Goal: Information Seeking & Learning: Learn about a topic

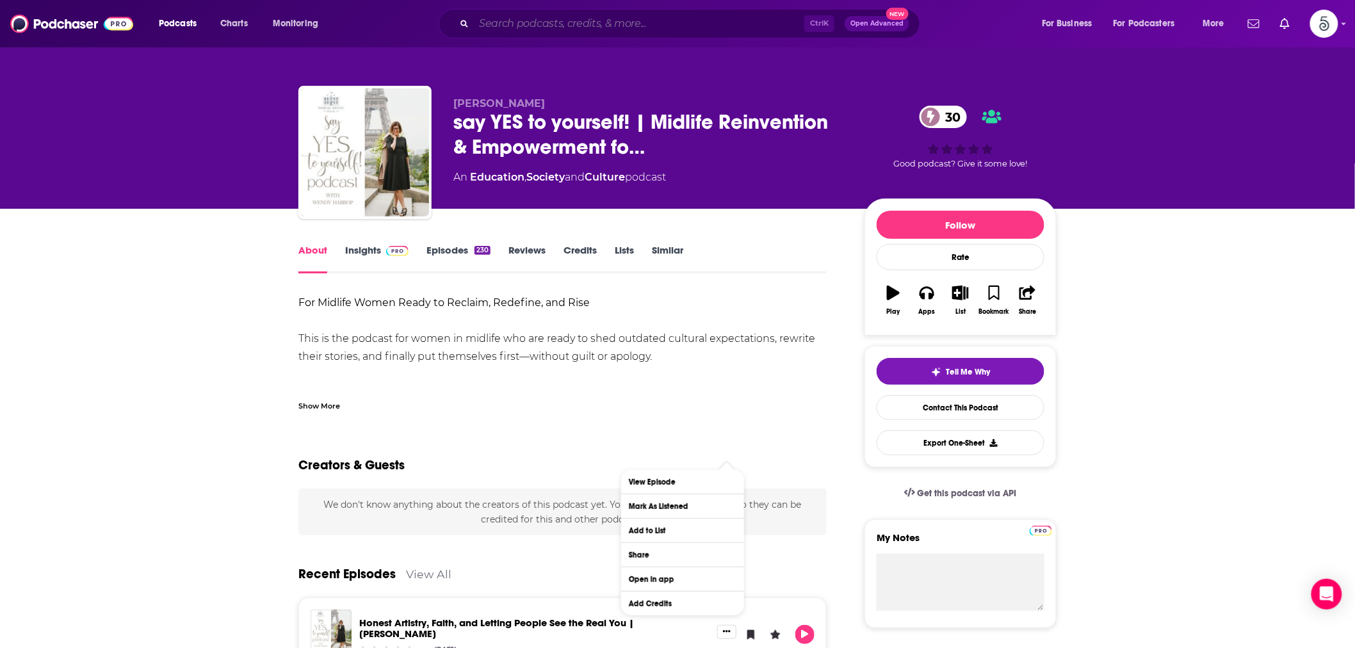
click at [503, 27] on input "Search podcasts, credits, & more..." at bounding box center [639, 23] width 331 height 20
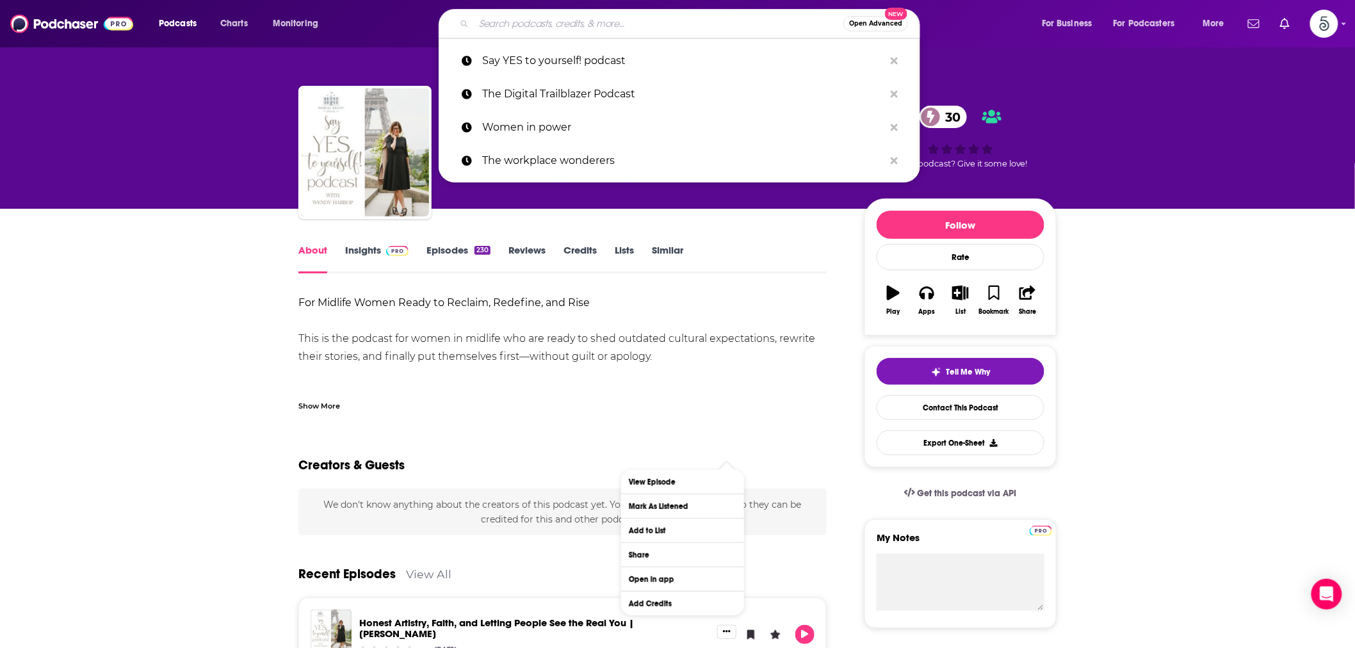
paste input "Random talk with [PERSON_NAME]"
type input "Random talk with [PERSON_NAME]"
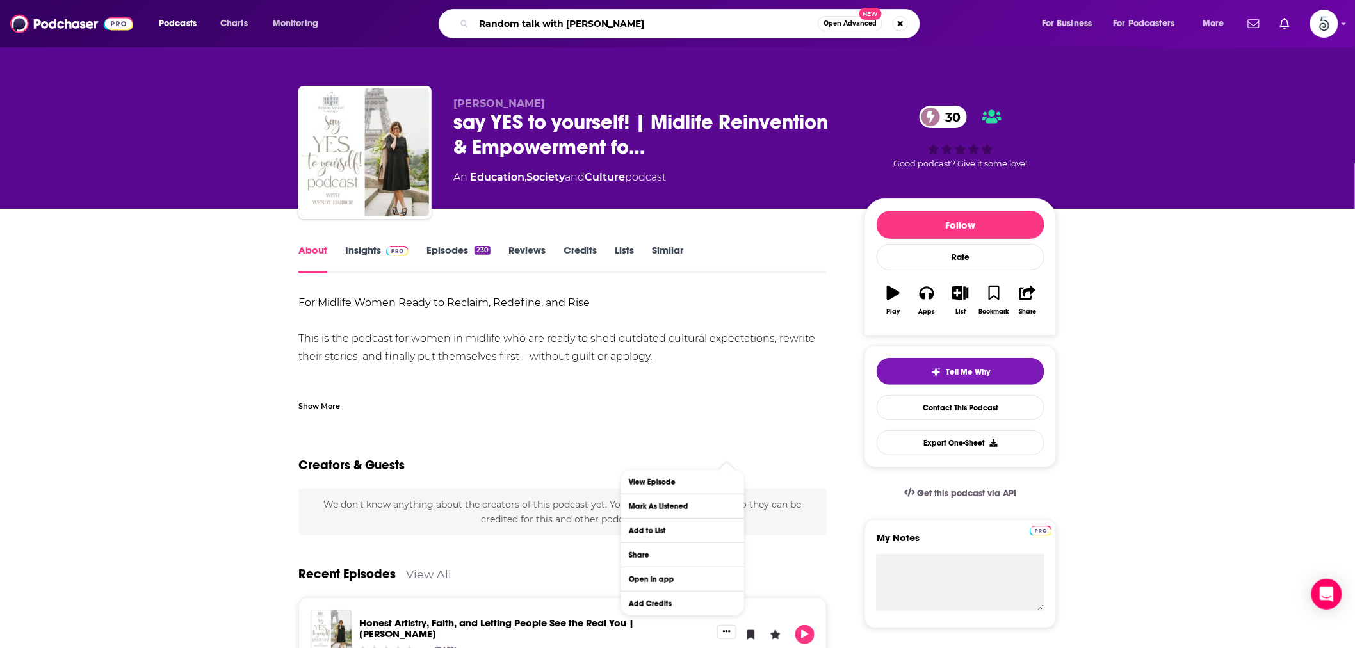
click at [607, 18] on input "Random talk with [PERSON_NAME]" at bounding box center [646, 23] width 344 height 20
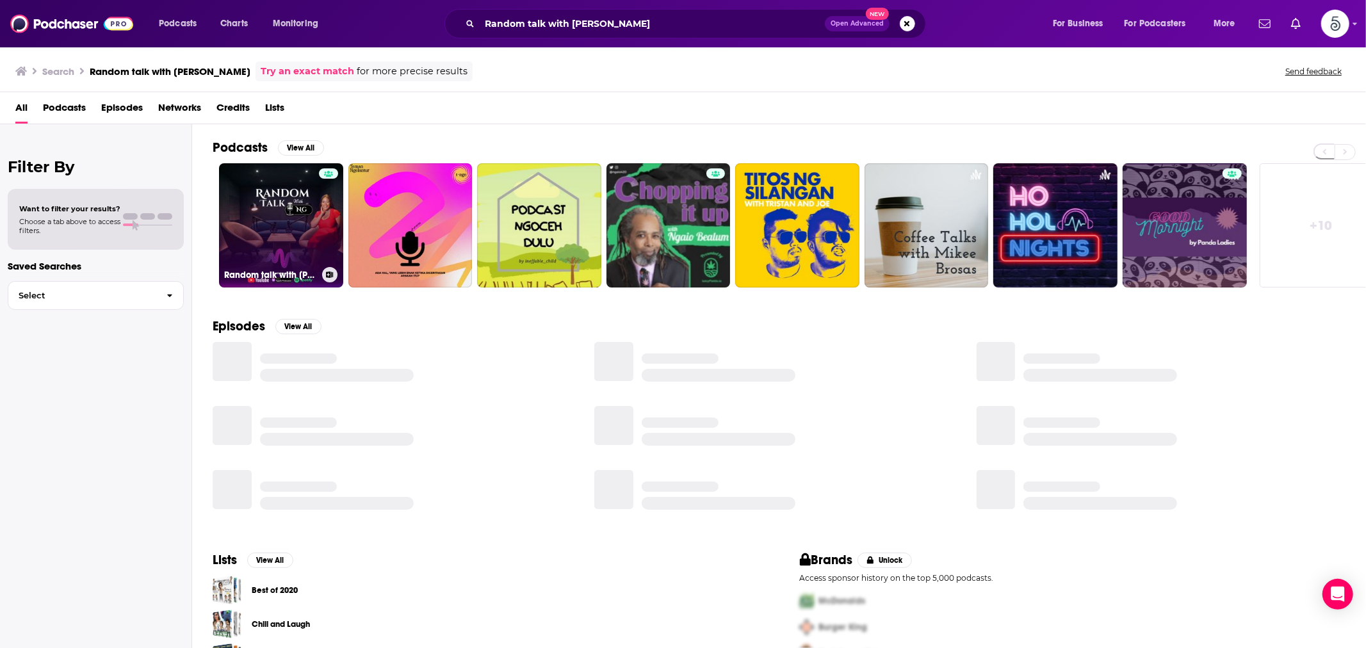
click at [280, 201] on link "Random talk with [PERSON_NAME]" at bounding box center [281, 225] width 124 height 124
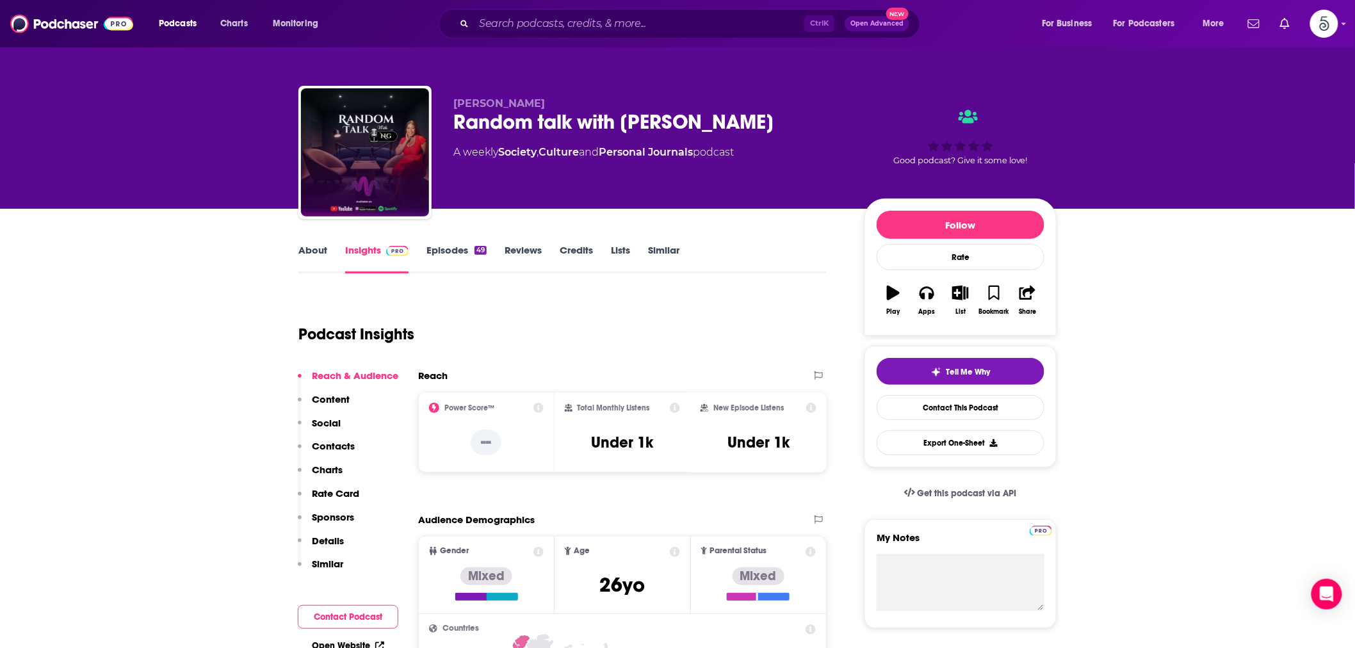
click at [450, 245] on link "Episodes 49" at bounding box center [457, 258] width 60 height 29
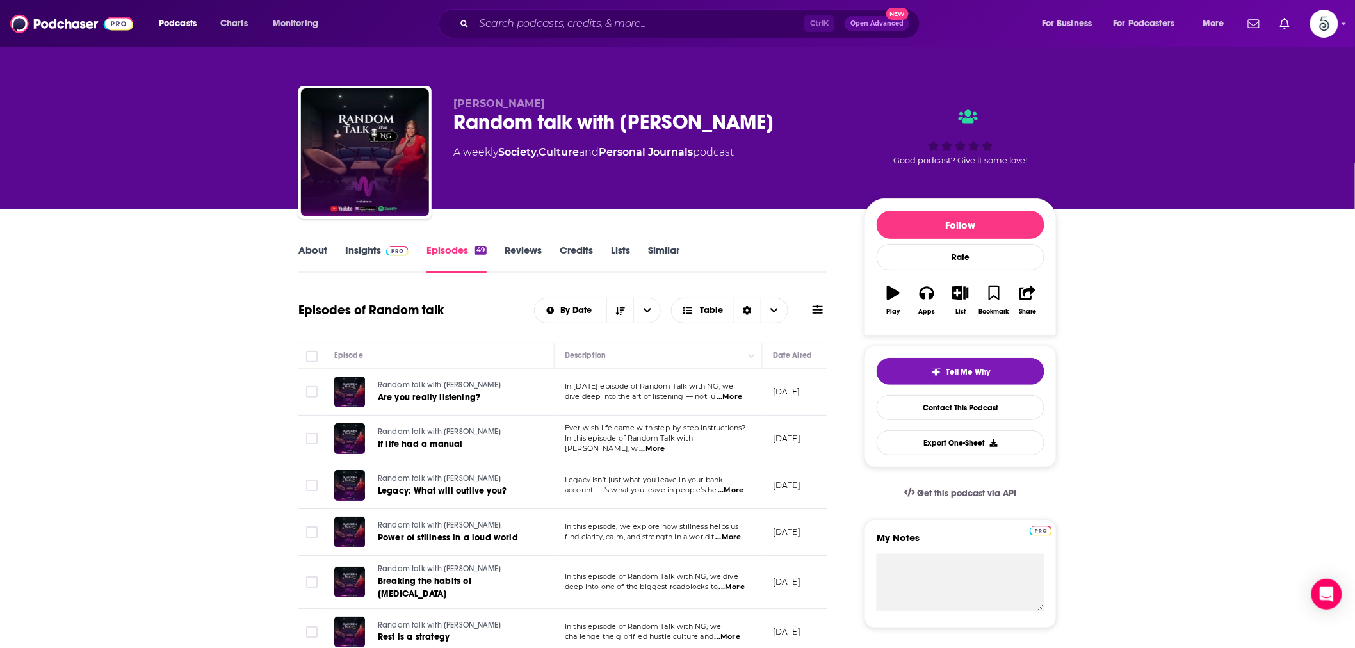
click at [372, 255] on link "Insights" at bounding box center [376, 258] width 63 height 29
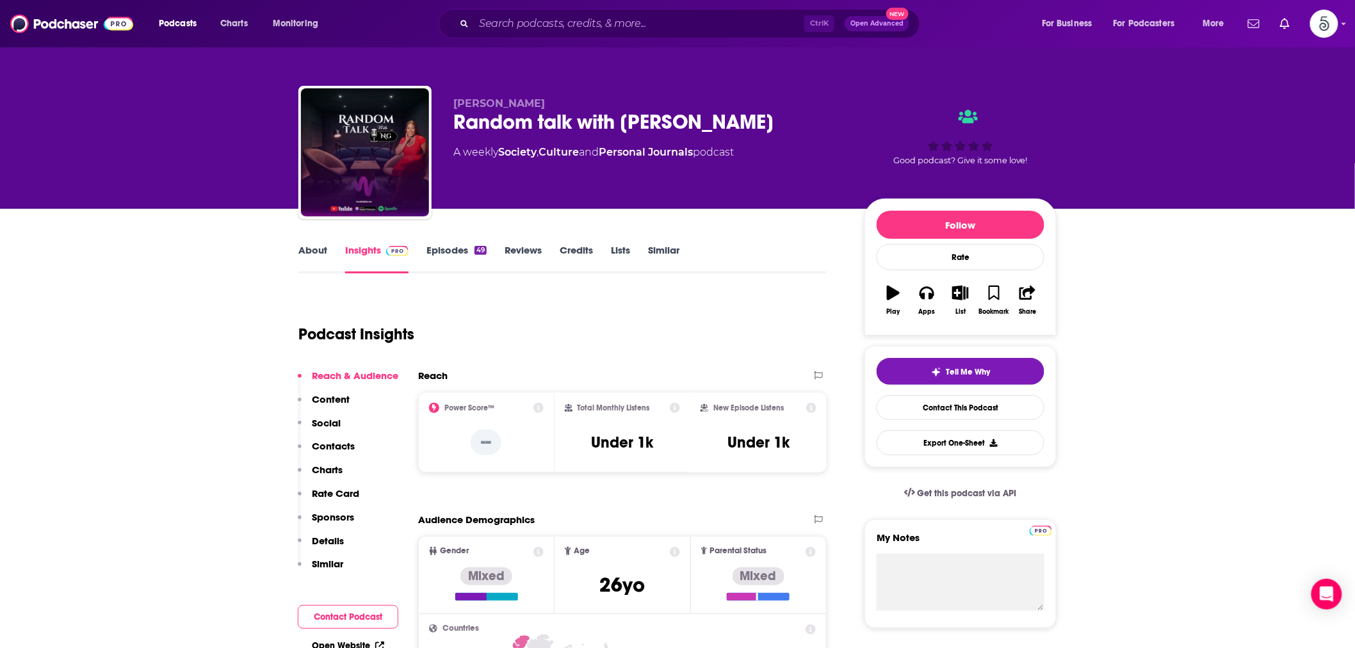
click at [313, 259] on link "About" at bounding box center [312, 258] width 29 height 29
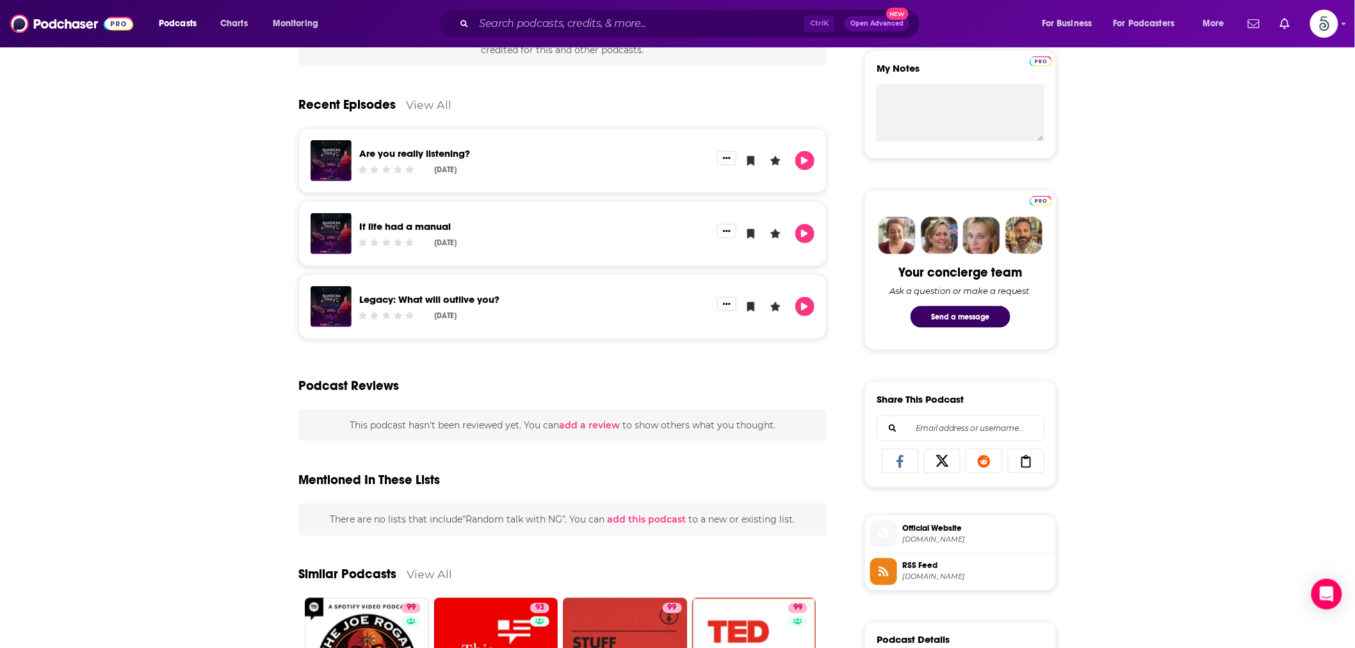
scroll to position [475, 0]
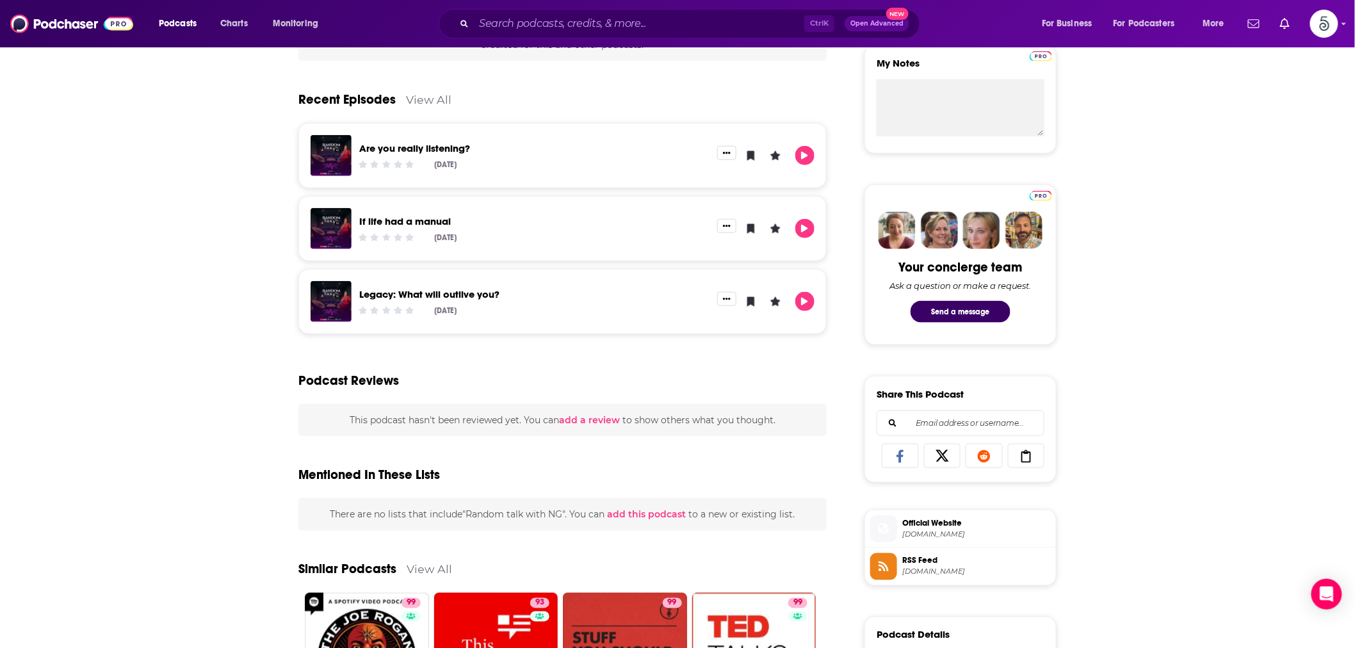
click at [395, 140] on div "Are you really listening? [DATE]" at bounding box center [535, 155] width 366 height 41
click at [396, 144] on link "Are you really listening?" at bounding box center [414, 148] width 111 height 12
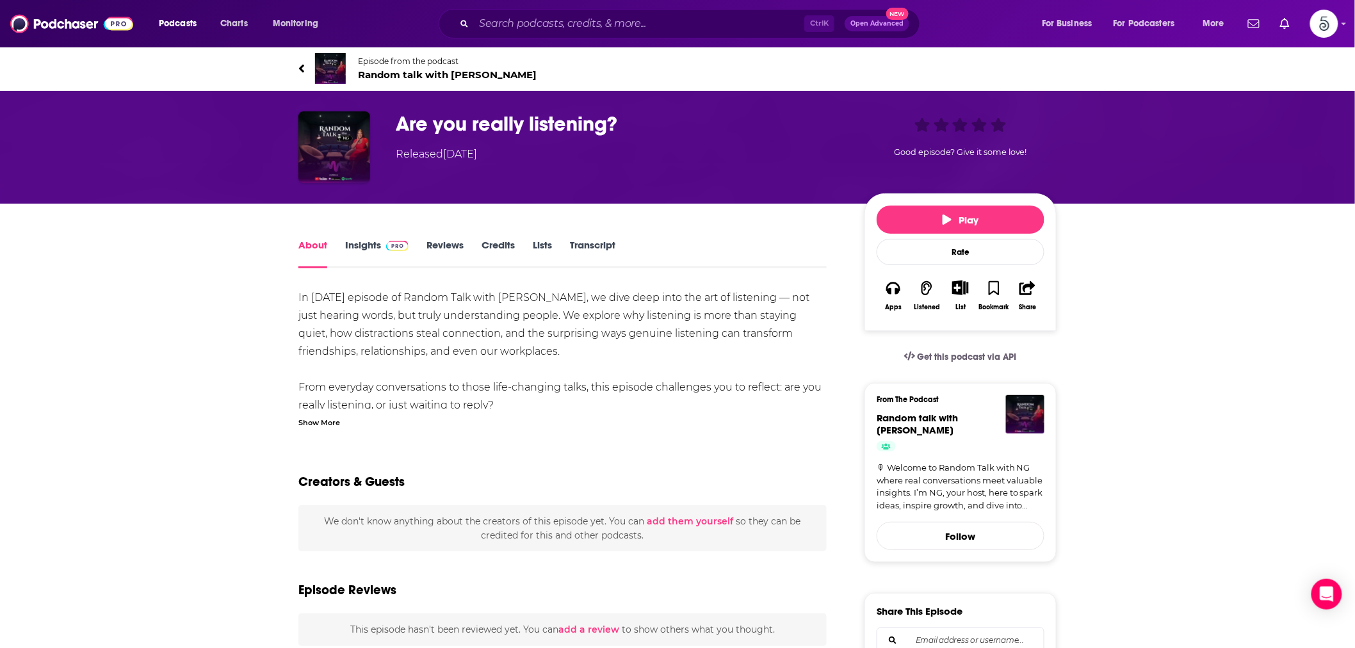
click at [300, 68] on icon at bounding box center [301, 68] width 5 height 8
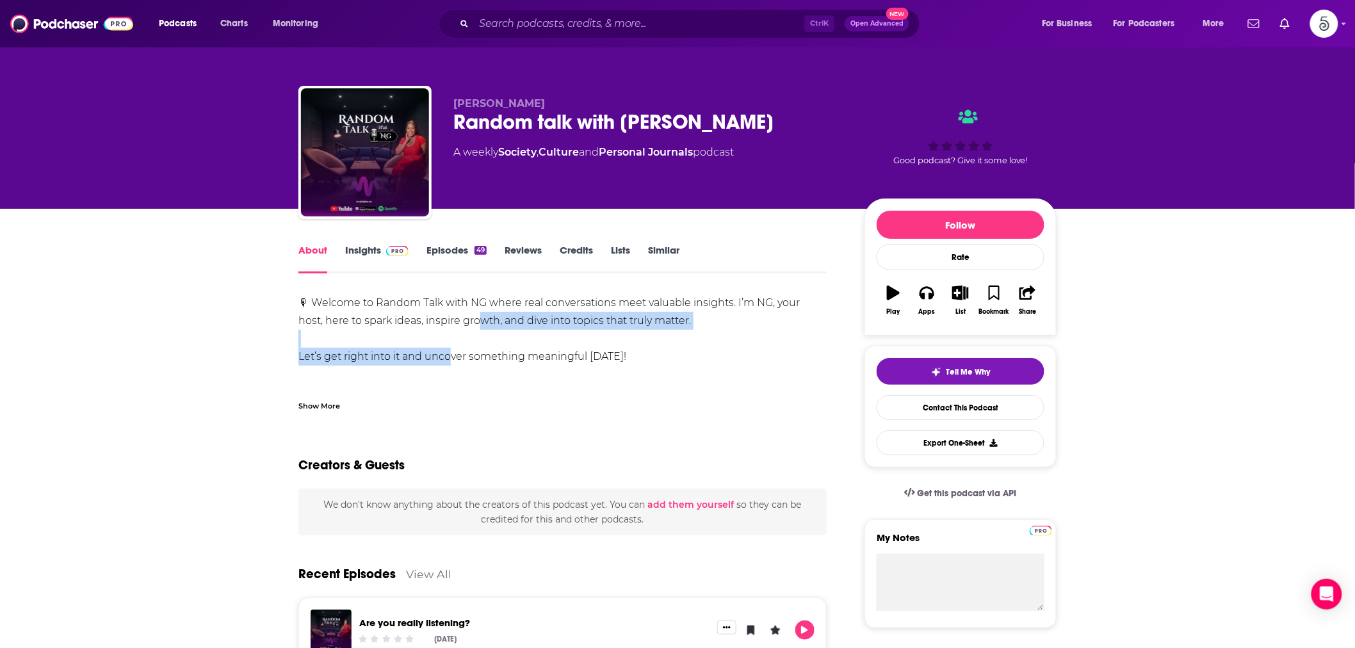
drag, startPoint x: 453, startPoint y: 340, endPoint x: 453, endPoint y: 315, distance: 25.6
click at [453, 315] on div "🎙 Welcome to Random Talk with NG where real conversations meet valuable insight…" at bounding box center [562, 348] width 528 height 108
drag, startPoint x: 453, startPoint y: 315, endPoint x: 475, endPoint y: 373, distance: 63.1
click at [475, 373] on div "🎙 Welcome to Random Talk with NG where real conversations meet valuable insight…" at bounding box center [562, 348] width 528 height 108
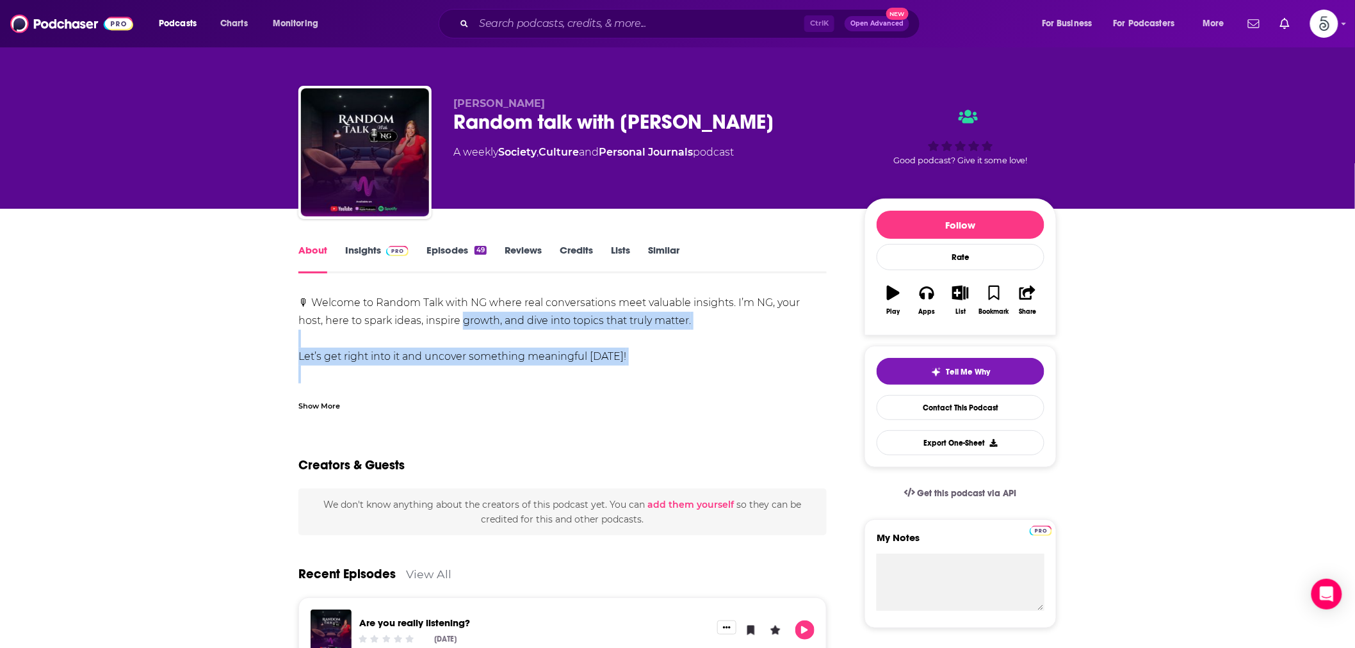
click at [475, 373] on div "🎙 Welcome to Random Talk with NG where real conversations meet valuable insight…" at bounding box center [562, 348] width 528 height 108
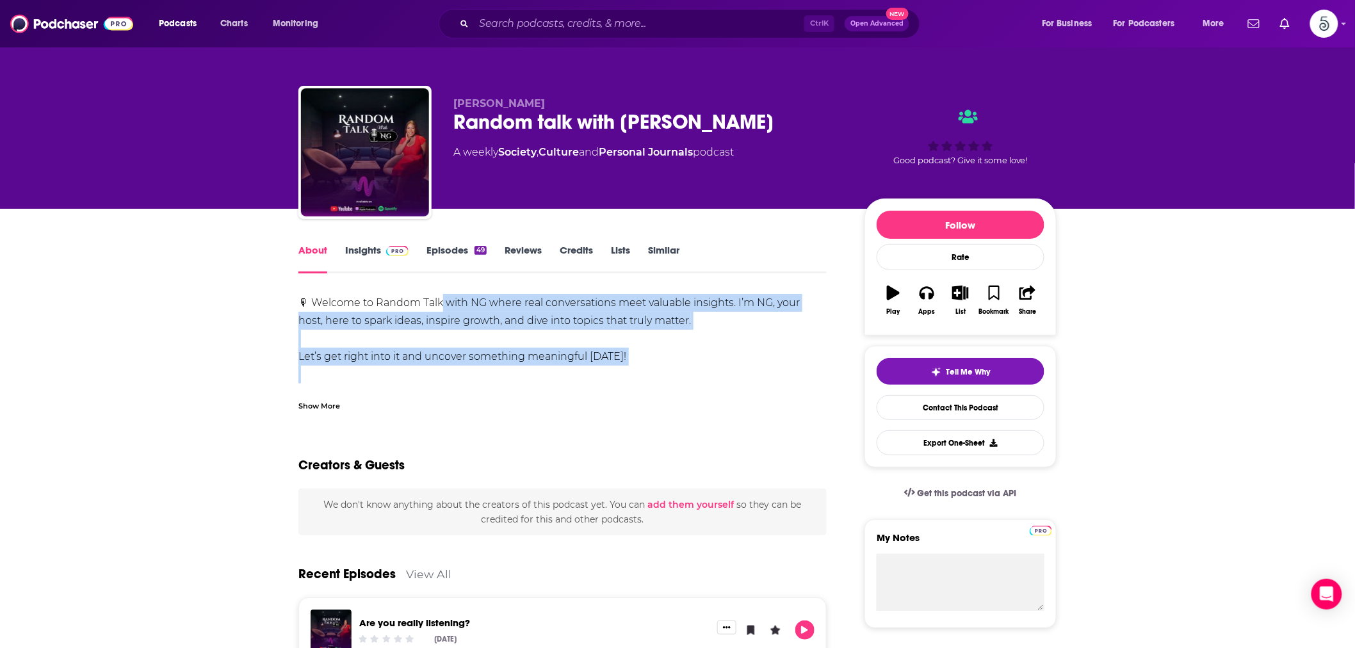
drag, startPoint x: 475, startPoint y: 373, endPoint x: 442, endPoint y: 308, distance: 73.3
click at [442, 308] on div "🎙 Welcome to Random Talk with NG where real conversations meet valuable insight…" at bounding box center [562, 348] width 528 height 108
click at [441, 308] on div "🎙 Welcome to Random Talk with NG where real conversations meet valuable insight…" at bounding box center [562, 348] width 528 height 108
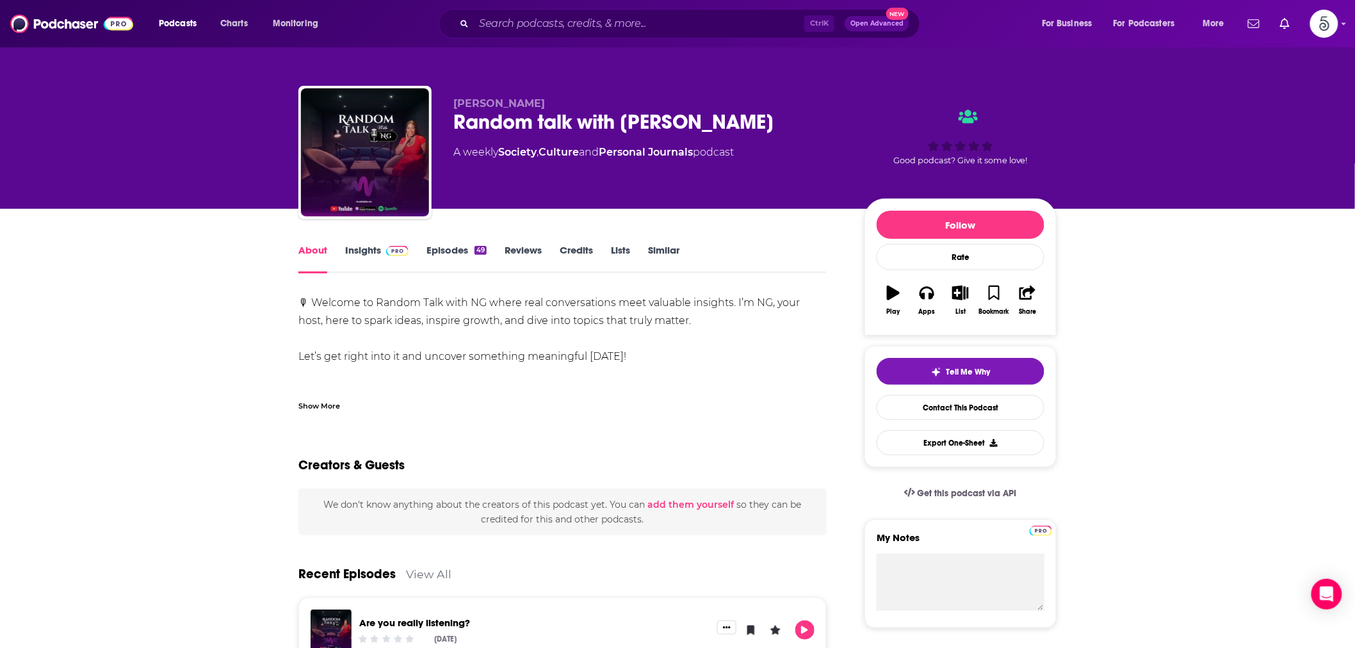
click at [357, 252] on link "Insights" at bounding box center [376, 258] width 63 height 29
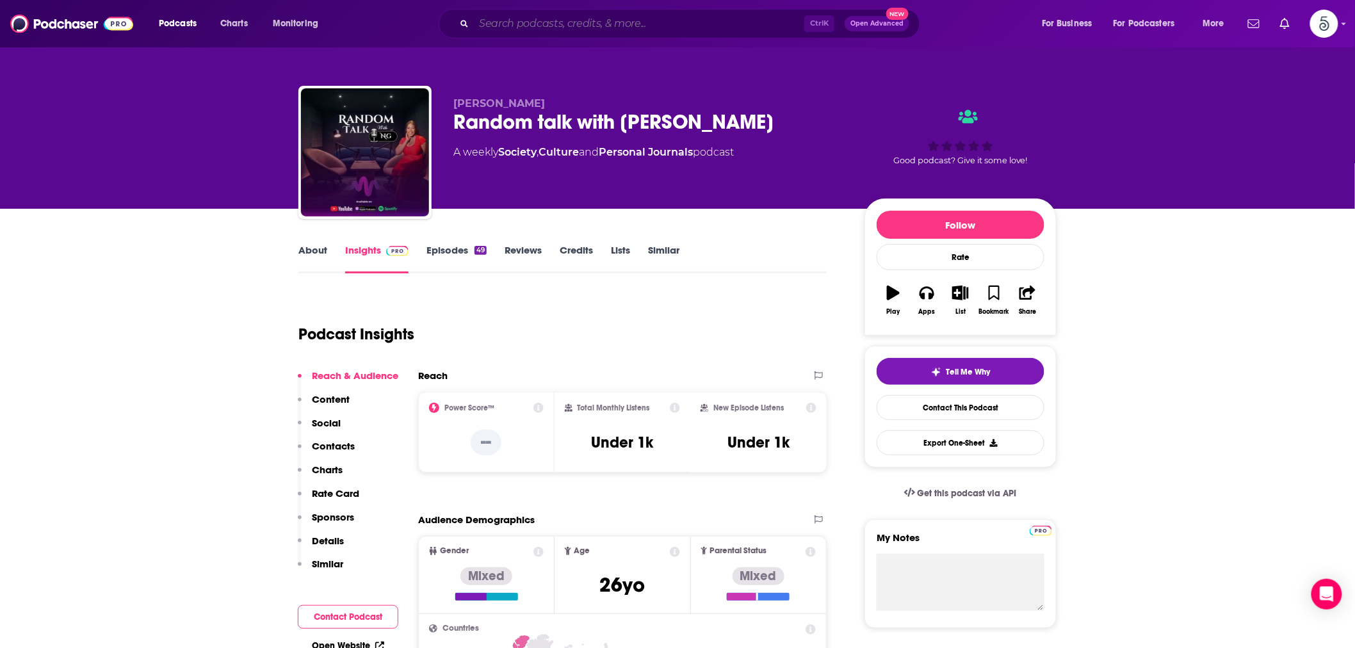
click at [520, 23] on input "Search podcasts, credits, & more..." at bounding box center [639, 23] width 331 height 20
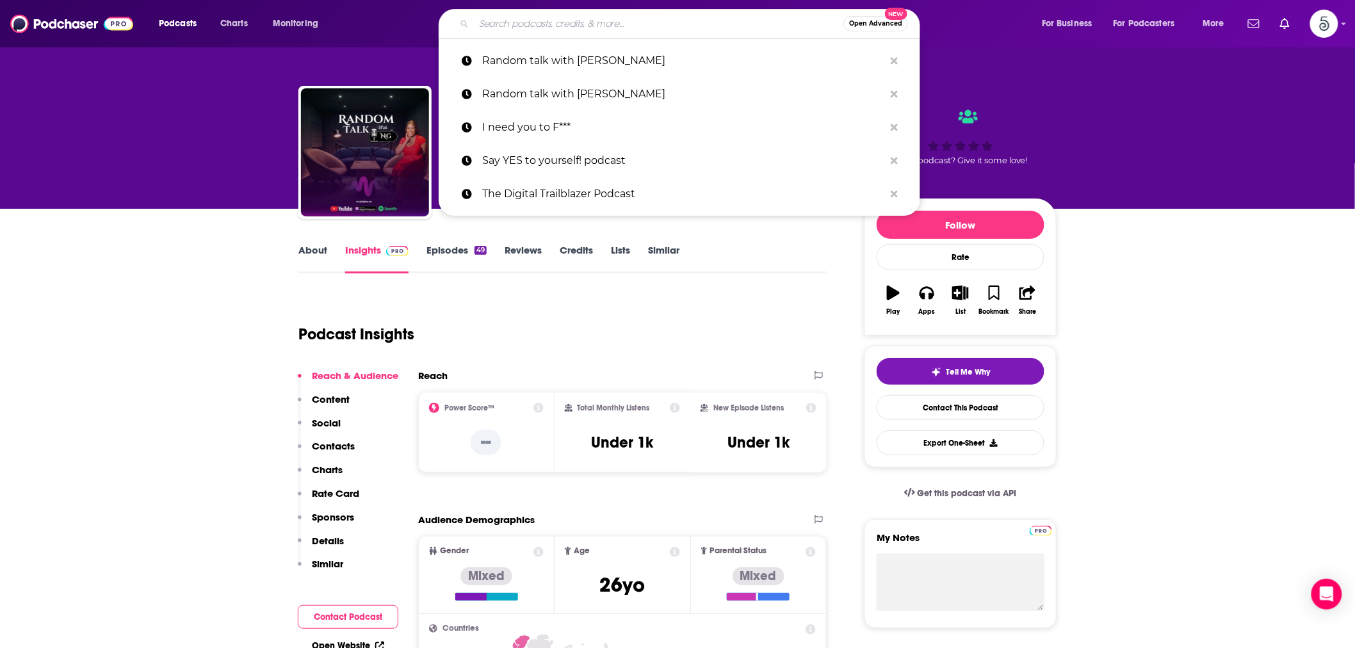
paste input "Searching for Something Podcast"
type input "Searching for Something Podcast"
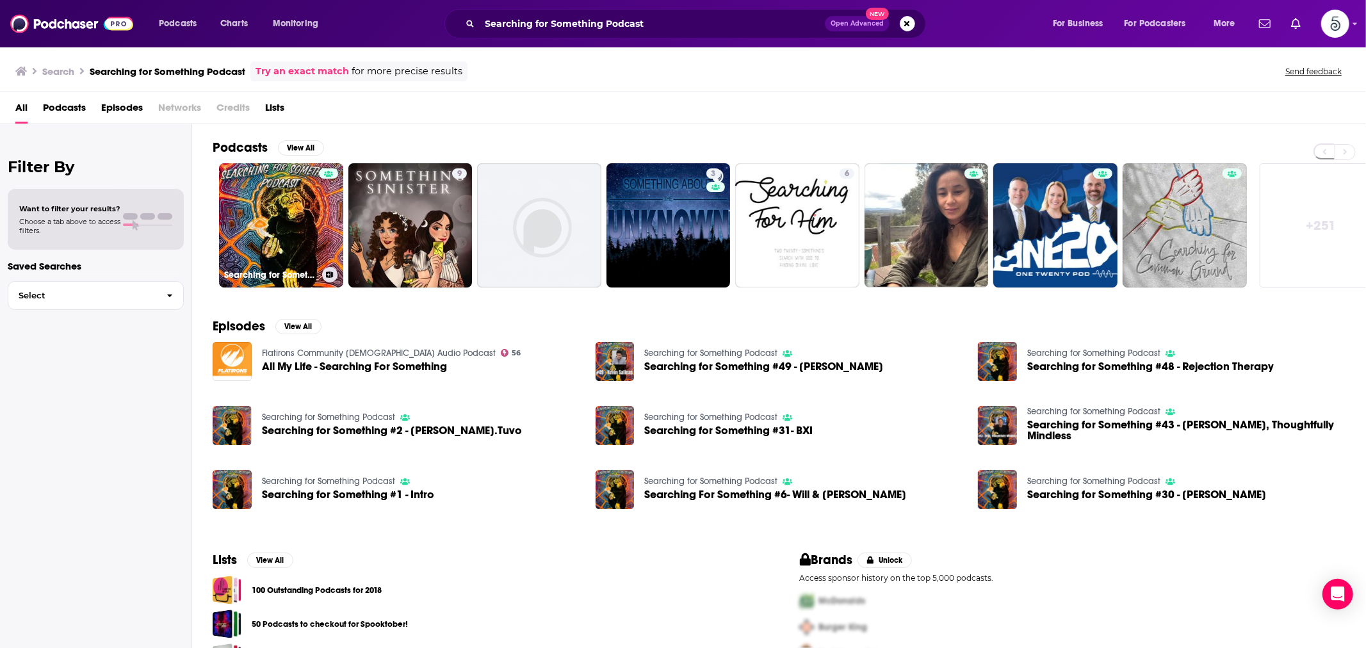
click at [302, 218] on link "Searching for Something Podcast" at bounding box center [281, 225] width 124 height 124
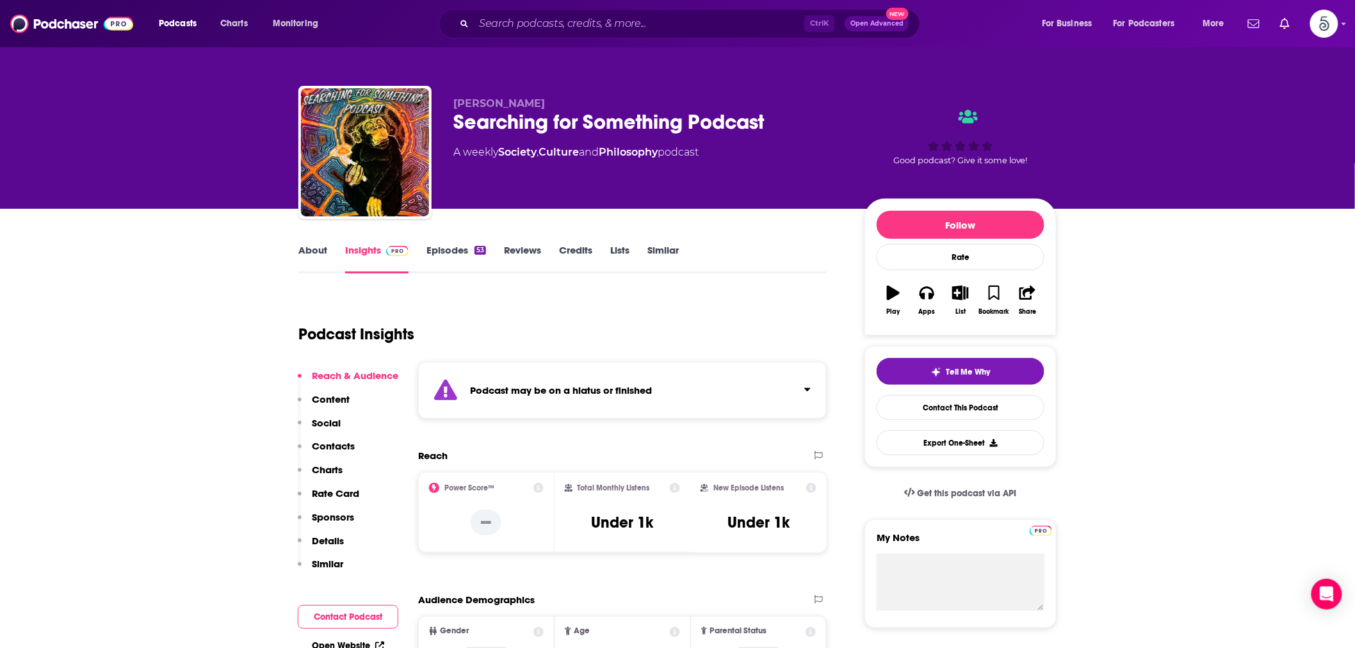
click at [311, 246] on link "About" at bounding box center [312, 258] width 29 height 29
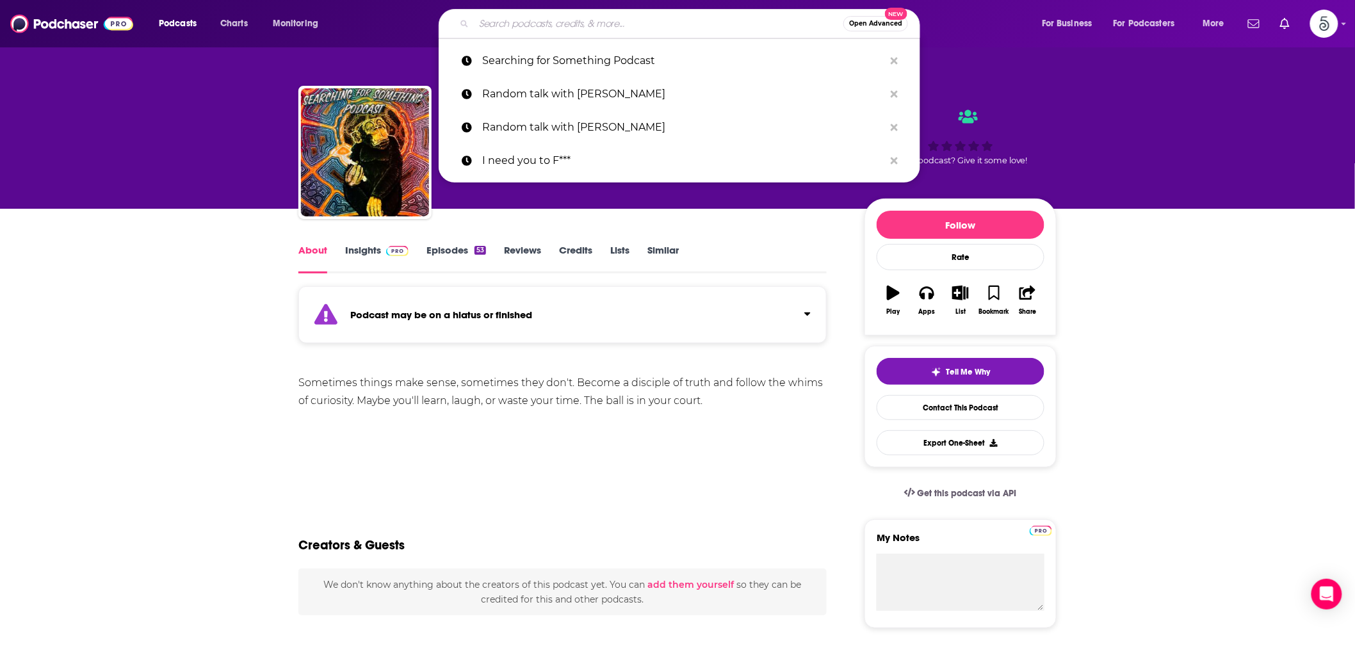
click at [509, 22] on input "Search podcasts, credits, & more..." at bounding box center [659, 23] width 370 height 20
paste input "The Inquisitive [PERSON_NAME] Podcast"
type input "The Inquisitive [PERSON_NAME] Podcast"
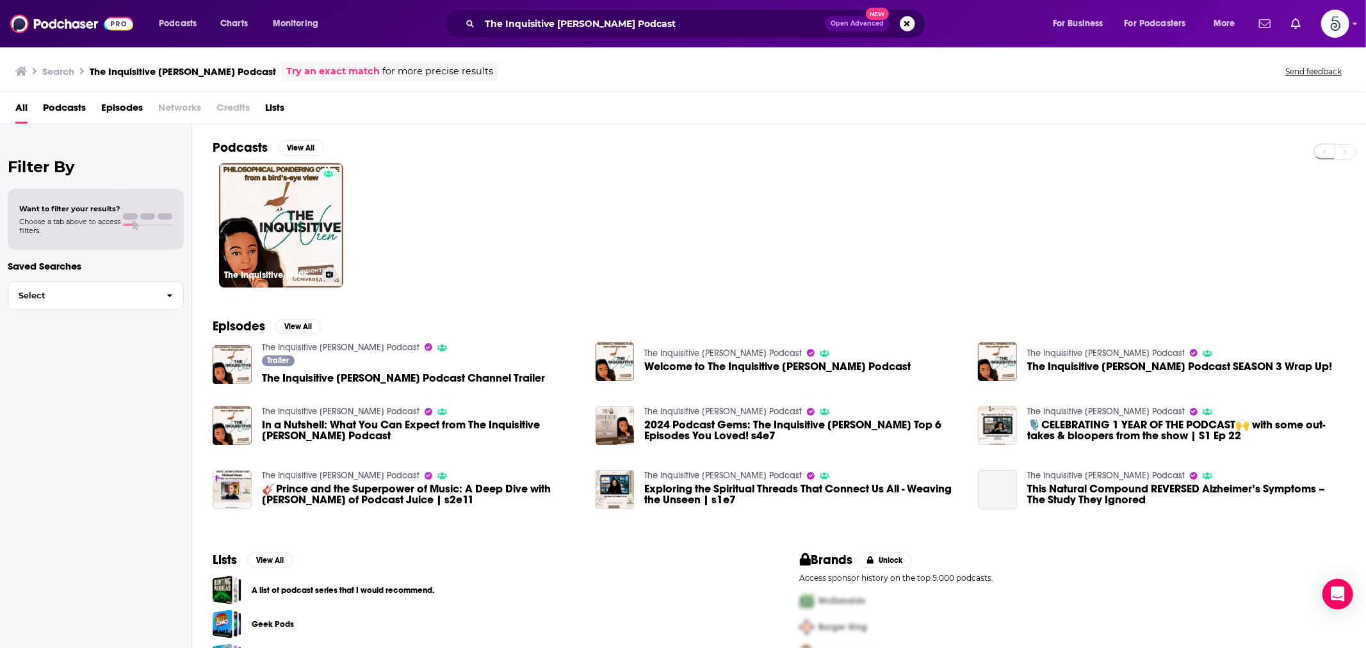
click at [305, 202] on link "The Inquisitive [PERSON_NAME] Podcast" at bounding box center [281, 225] width 124 height 124
